Goal: Find specific page/section: Find specific page/section

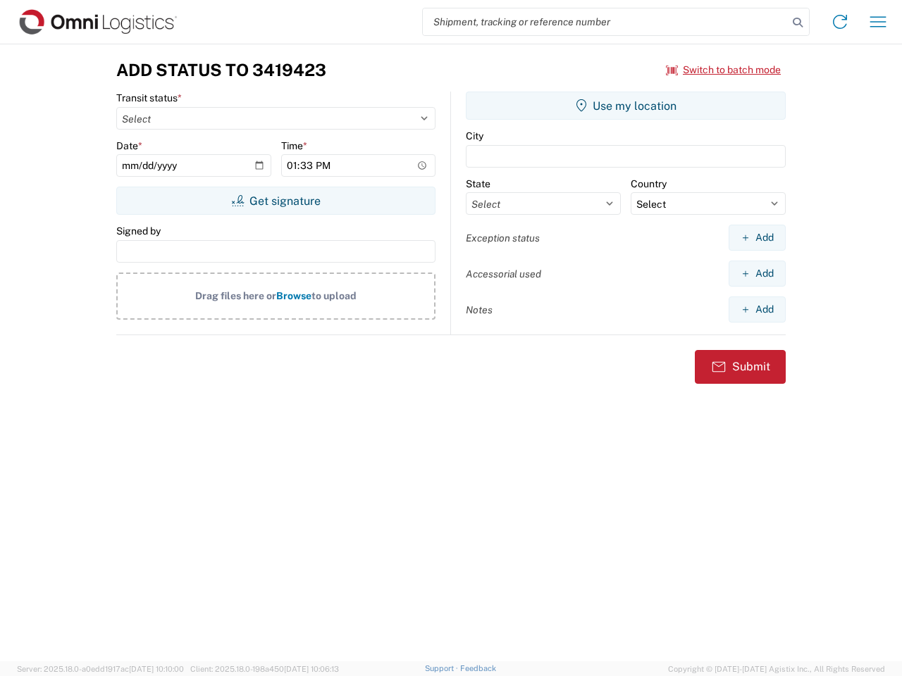
click at [605, 22] on input "search" at bounding box center [605, 21] width 365 height 27
click at [797, 23] on icon at bounding box center [797, 23] width 20 height 20
click at [840, 22] on icon at bounding box center [839, 22] width 23 height 23
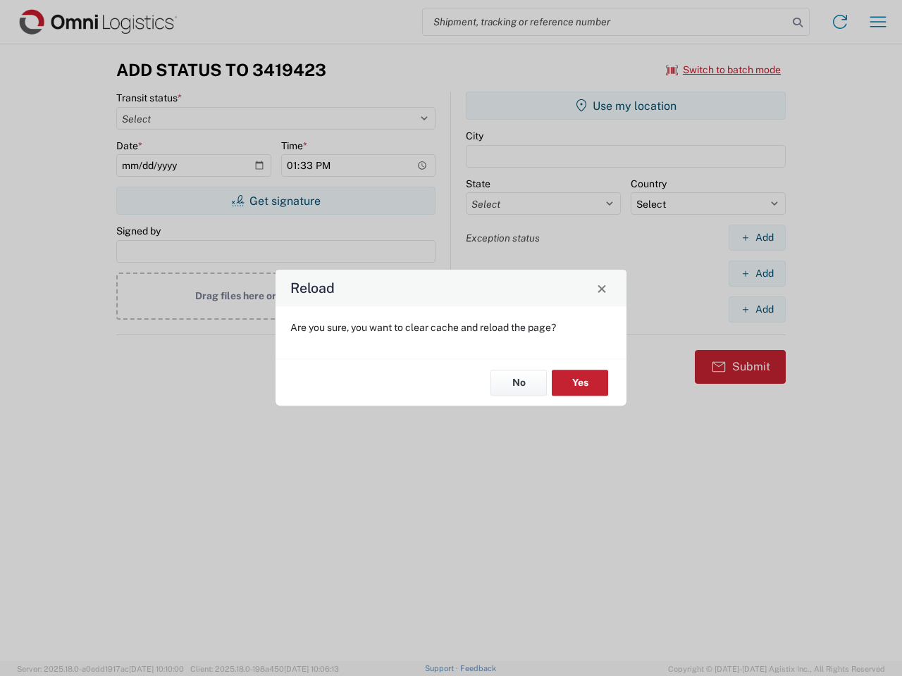
click at [878, 22] on div "Reload Are you sure, you want to clear cache and reload the page? No Yes" at bounding box center [451, 338] width 902 height 676
click at [723, 70] on div "Reload Are you sure, you want to clear cache and reload the page? No Yes" at bounding box center [451, 338] width 902 height 676
click at [275, 201] on div "Reload Are you sure, you want to clear cache and reload the page? No Yes" at bounding box center [451, 338] width 902 height 676
click at [625, 106] on div "Reload Are you sure, you want to clear cache and reload the page? No Yes" at bounding box center [451, 338] width 902 height 676
click at [756, 237] on div "Reload Are you sure, you want to clear cache and reload the page? No Yes" at bounding box center [451, 338] width 902 height 676
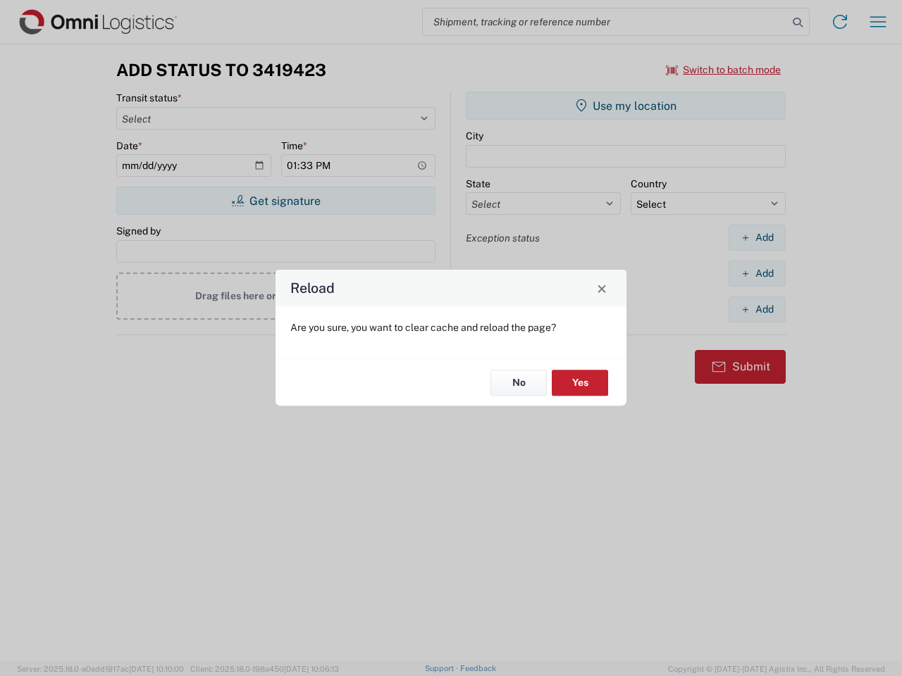
click at [756, 273] on div "Reload Are you sure, you want to clear cache and reload the page? No Yes" at bounding box center [451, 338] width 902 height 676
click at [756, 309] on div "Reload Are you sure, you want to clear cache and reload the page? No Yes" at bounding box center [451, 338] width 902 height 676
